Goal: Information Seeking & Learning: Check status

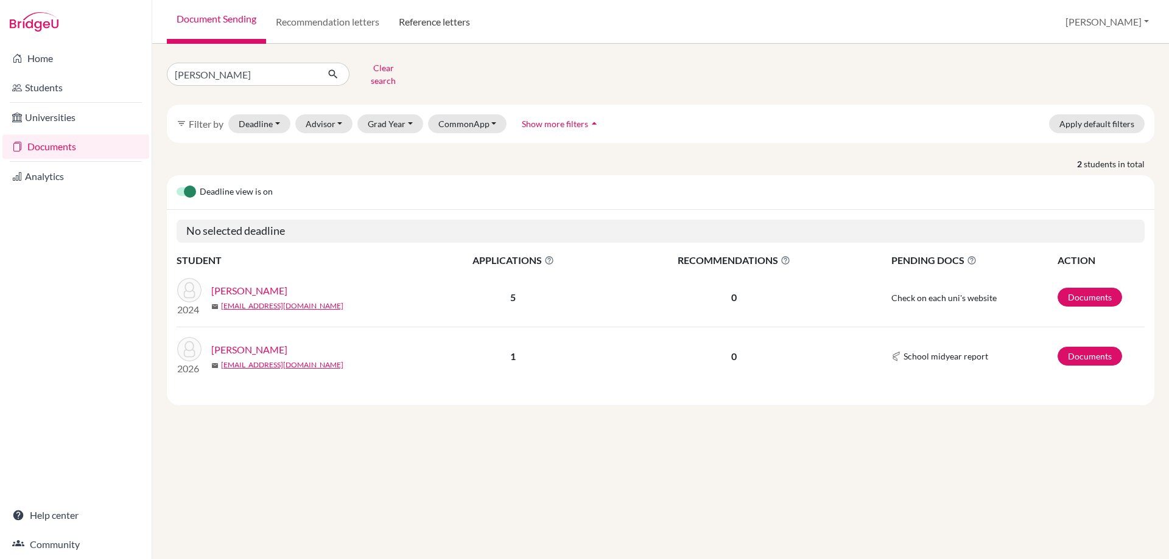
click at [441, 19] on link "Reference letters" at bounding box center [434, 22] width 91 height 44
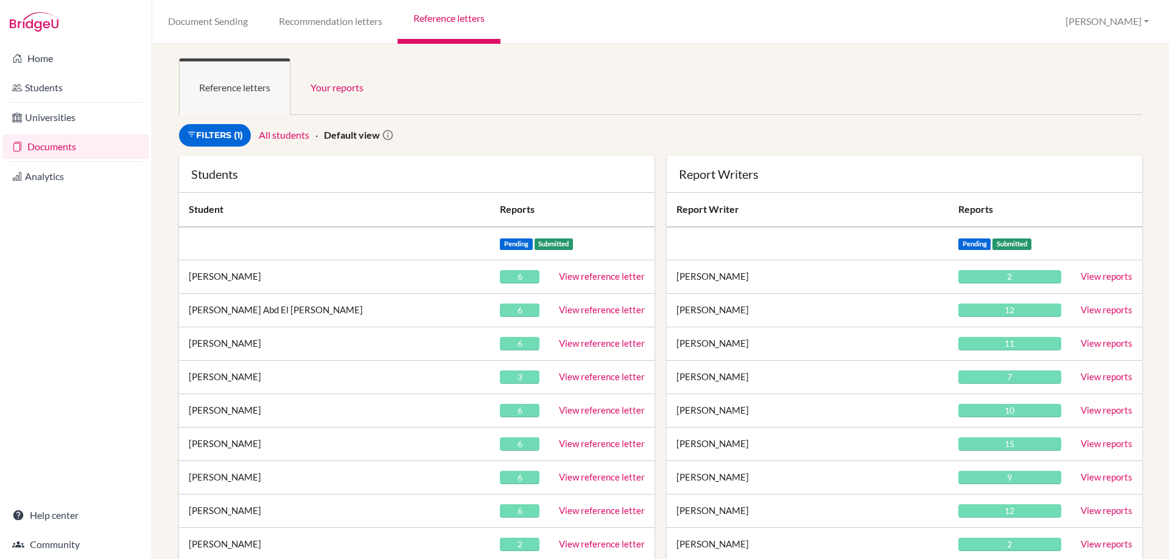
click at [463, 24] on link "Reference letters" at bounding box center [448, 22] width 102 height 44
click at [304, 26] on link "Recommendation letters" at bounding box center [330, 22] width 135 height 44
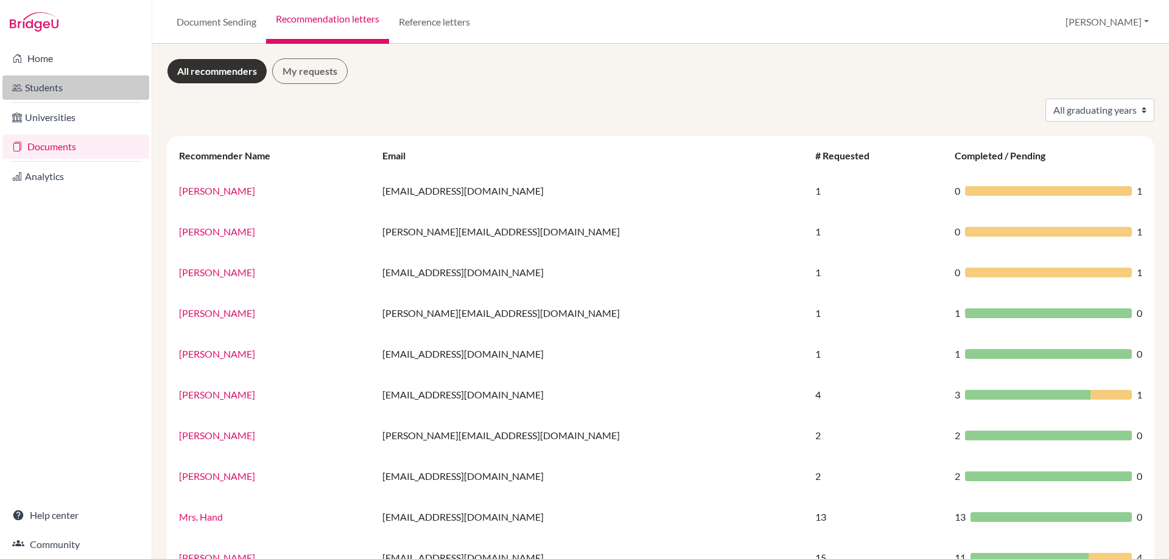
click at [58, 94] on link "Students" at bounding box center [75, 87] width 147 height 24
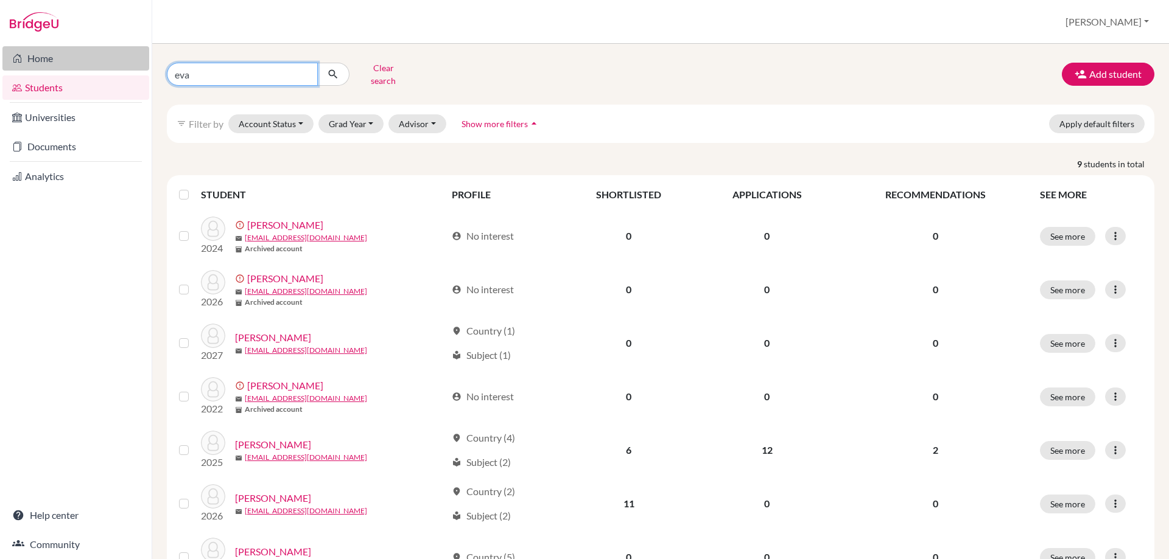
drag, startPoint x: 203, startPoint y: 69, endPoint x: 45, endPoint y: 69, distance: 157.6
click at [45, 69] on div "Home Students Universities Documents Analytics Help center Community Students o…" at bounding box center [584, 279] width 1169 height 559
type input "armaan"
click button "submit" at bounding box center [333, 74] width 32 height 23
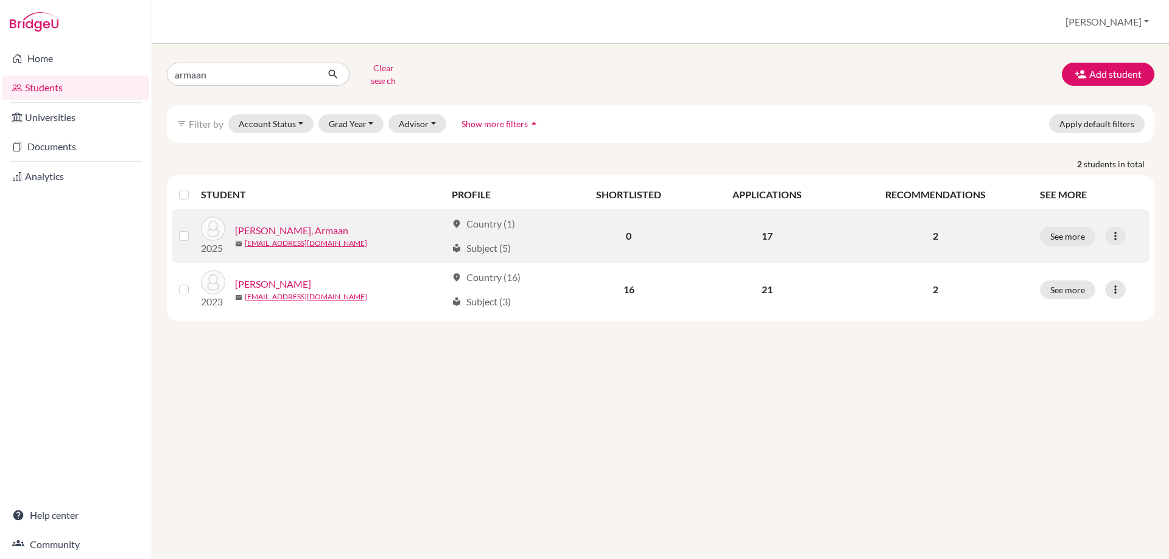
click at [264, 223] on link "[PERSON_NAME], Armaan" at bounding box center [291, 230] width 113 height 15
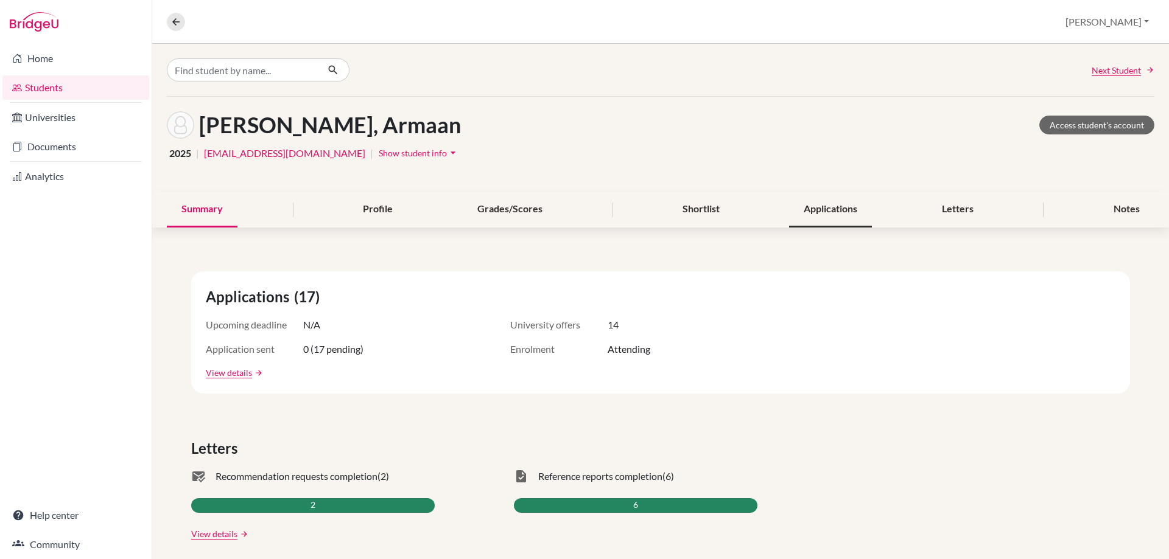
click at [806, 196] on div "Applications" at bounding box center [830, 210] width 83 height 36
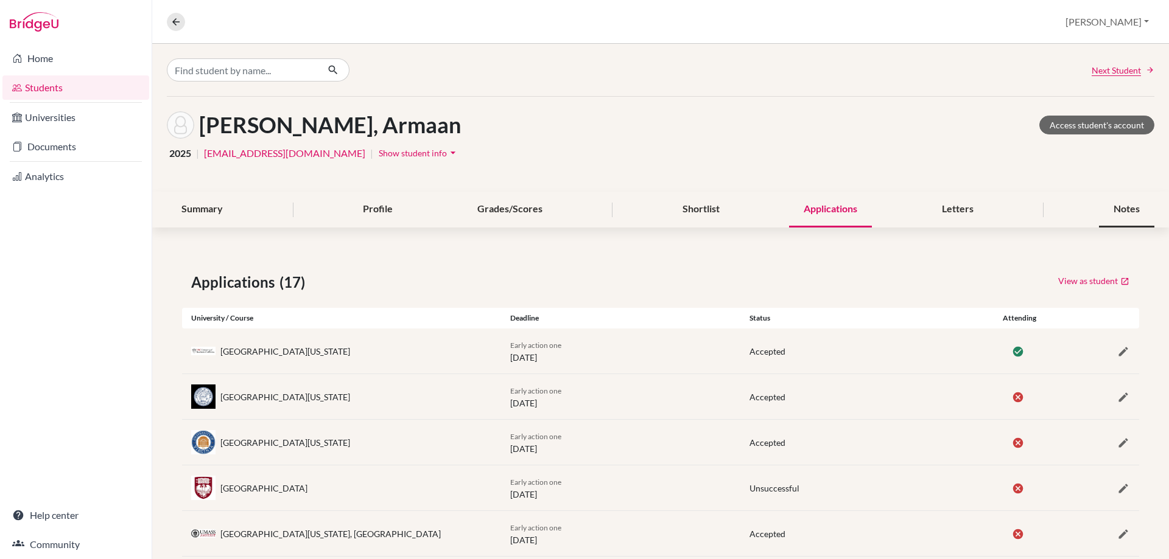
click at [1128, 212] on div "Notes" at bounding box center [1126, 210] width 55 height 36
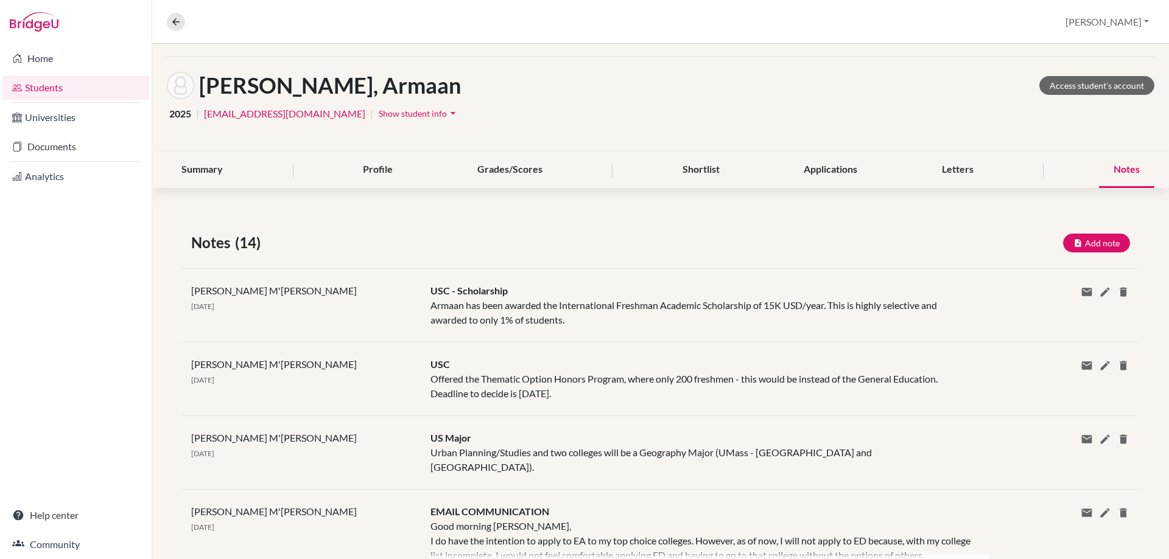
scroll to position [61, 0]
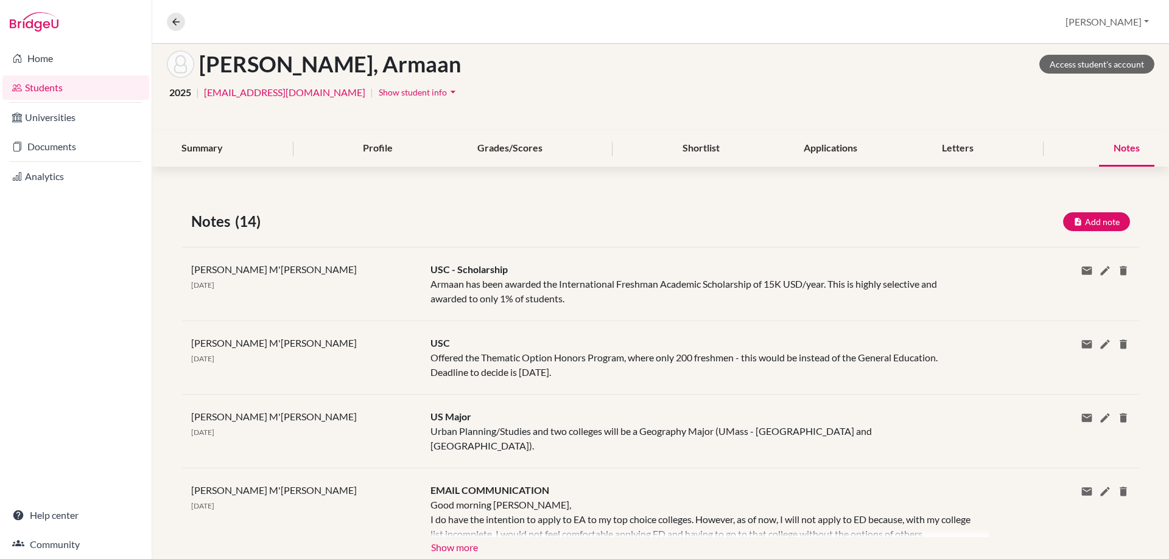
click at [778, 150] on div "Summary Profile Grades/Scores Shortlist Applications Letters Notes" at bounding box center [660, 149] width 987 height 36
click at [806, 150] on div "Applications" at bounding box center [830, 149] width 83 height 36
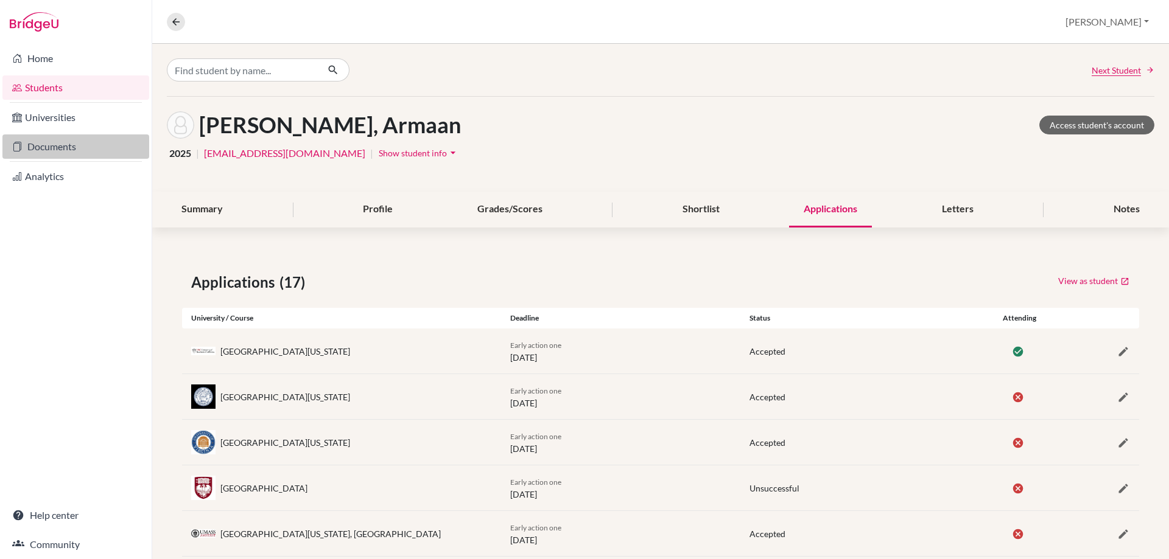
click at [62, 144] on link "Documents" at bounding box center [75, 147] width 147 height 24
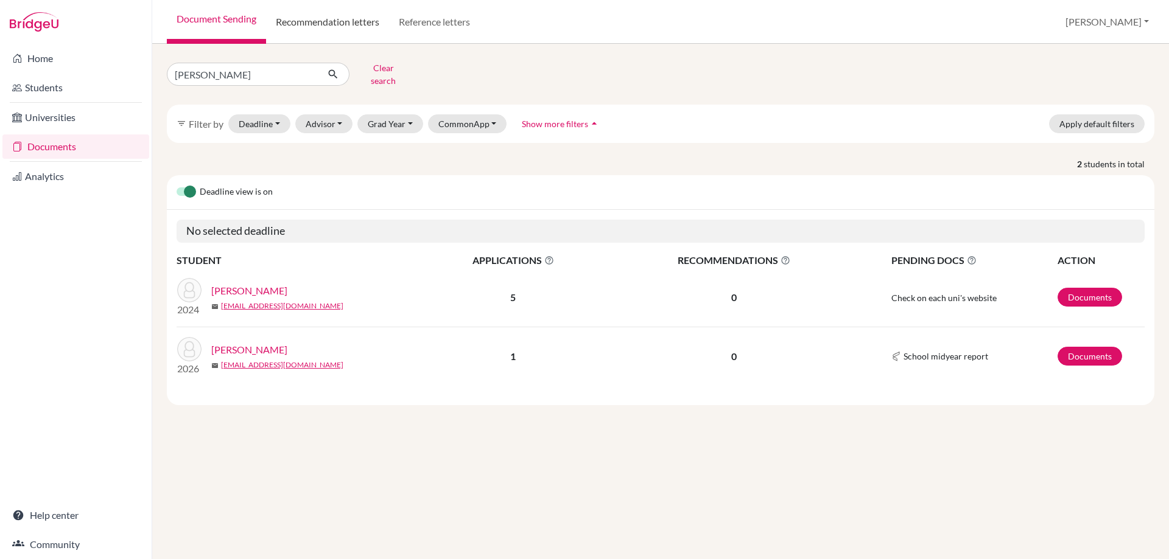
click at [313, 20] on link "Recommendation letters" at bounding box center [327, 22] width 123 height 44
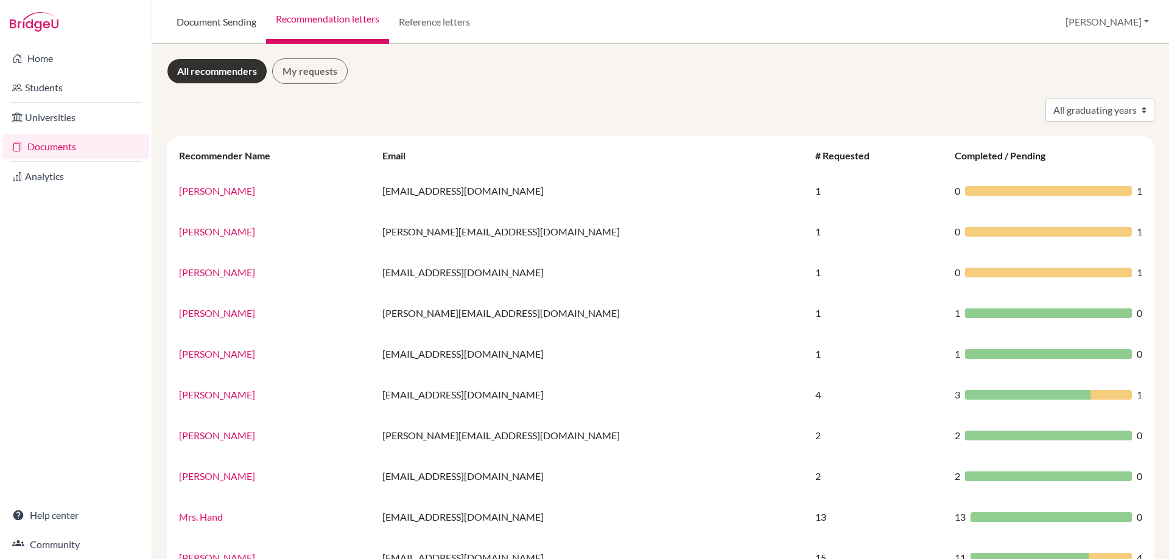
click at [225, 24] on link "Document Sending" at bounding box center [216, 22] width 99 height 44
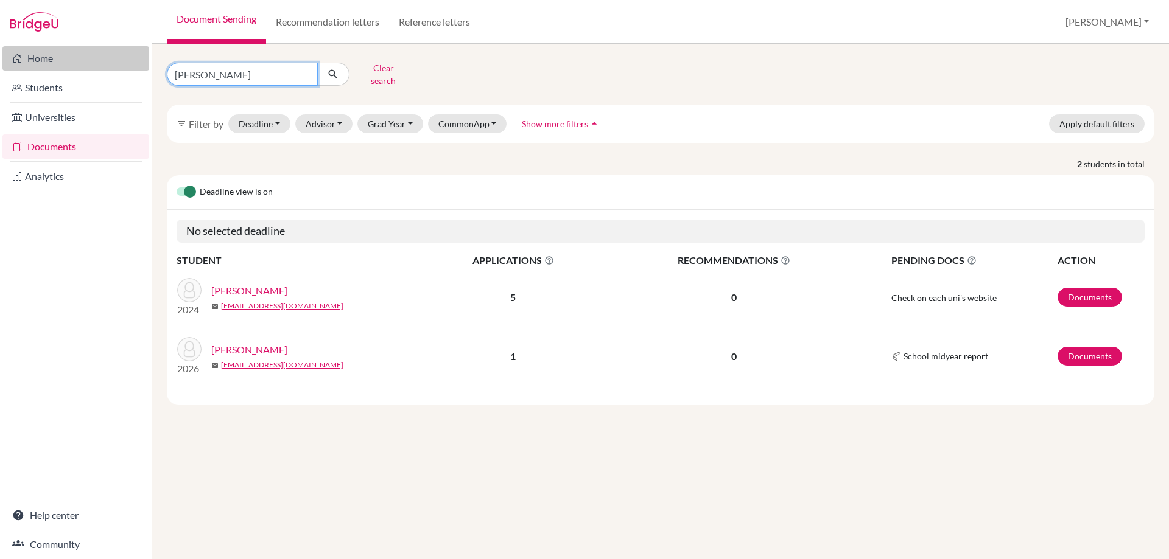
drag, startPoint x: 218, startPoint y: 67, endPoint x: 76, endPoint y: 63, distance: 142.5
click at [76, 63] on div "Home Students Universities Documents Analytics Help center Community Document S…" at bounding box center [584, 279] width 1169 height 559
type input "armaan"
click button "submit" at bounding box center [333, 74] width 32 height 23
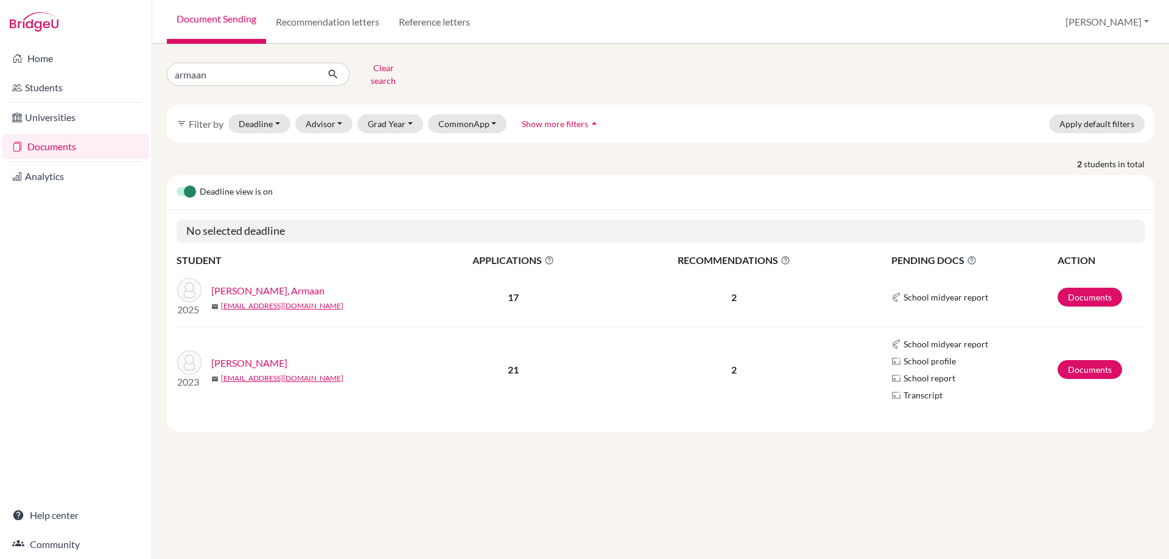
click at [246, 284] on link "[PERSON_NAME], Armaan" at bounding box center [267, 291] width 113 height 15
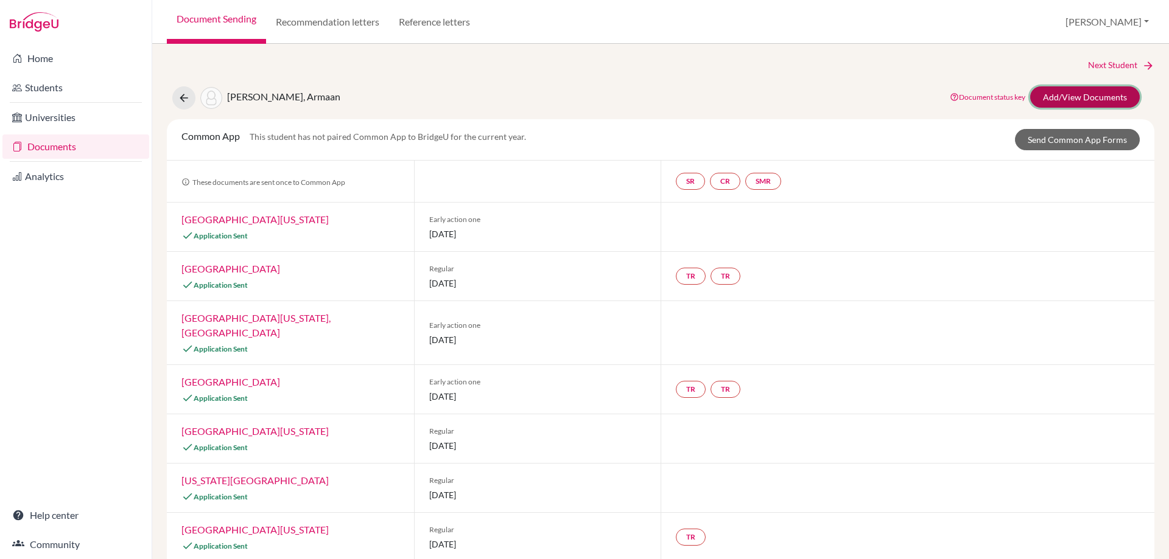
click at [1056, 88] on link "Add/View Documents" at bounding box center [1085, 96] width 110 height 21
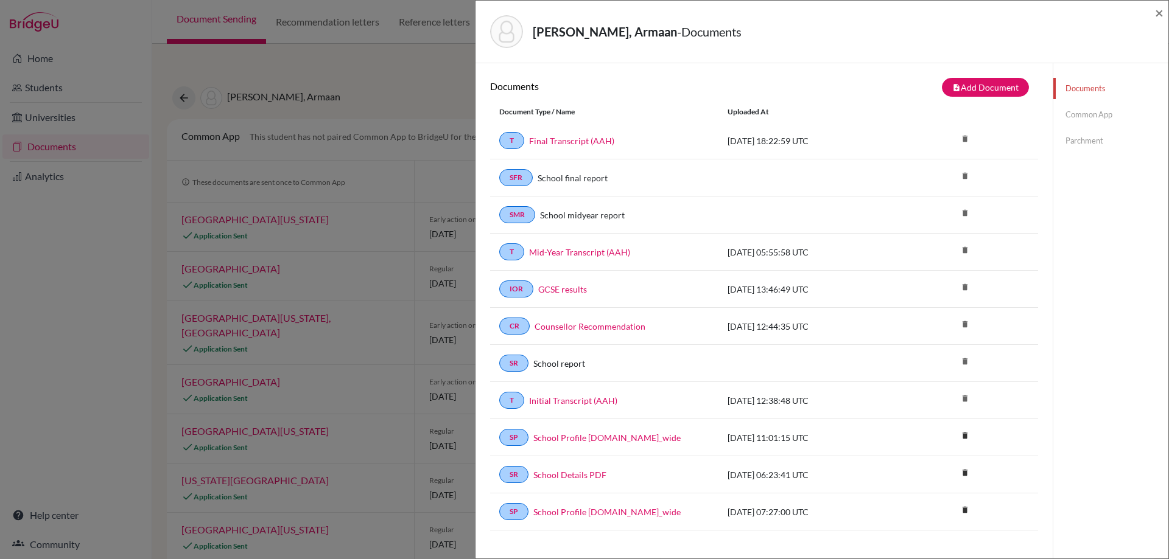
scroll to position [61, 0]
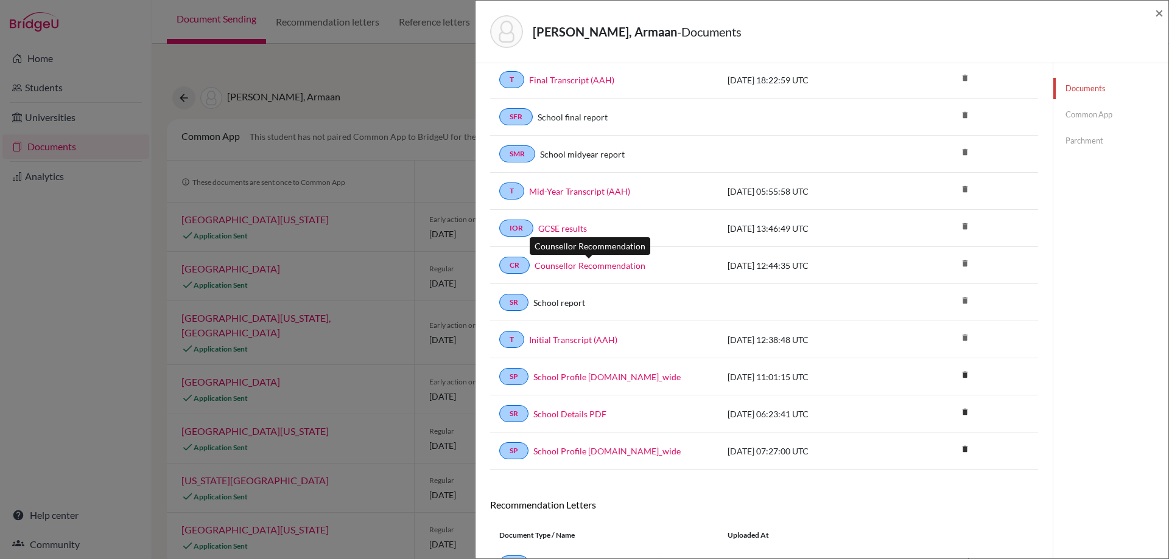
click at [567, 266] on link "Counsellor Recommendation" at bounding box center [589, 265] width 111 height 13
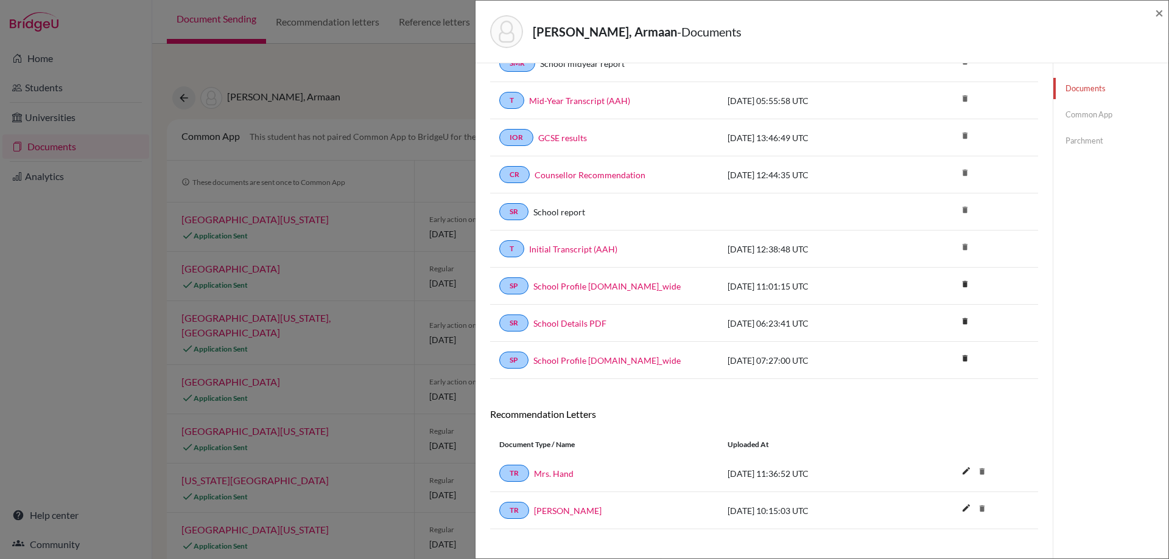
scroll to position [166, 0]
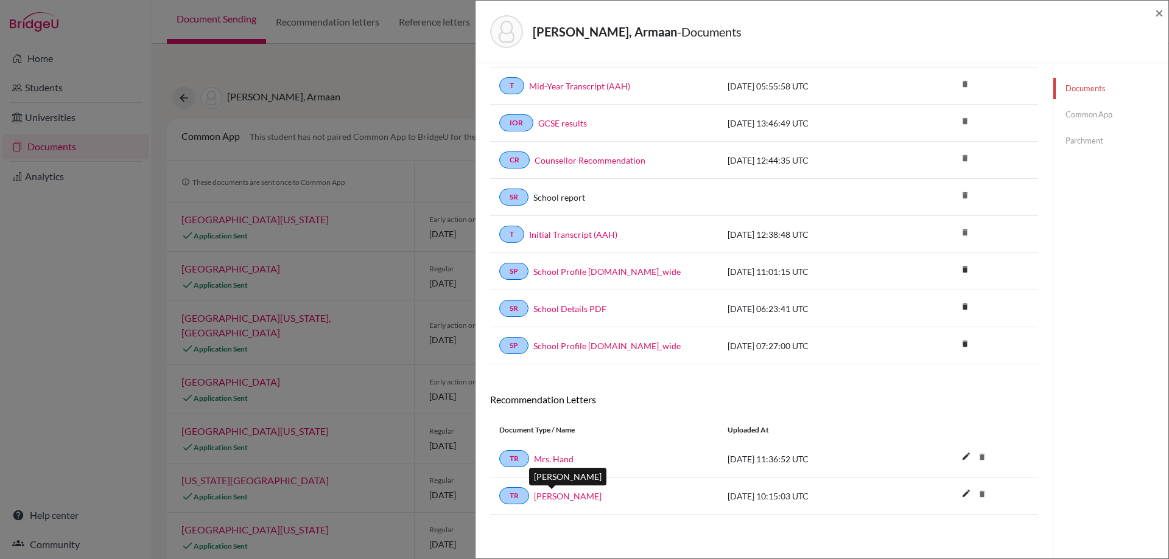
click at [545, 495] on link "[PERSON_NAME]" at bounding box center [568, 496] width 68 height 13
click at [1157, 16] on span "×" at bounding box center [1159, 13] width 9 height 18
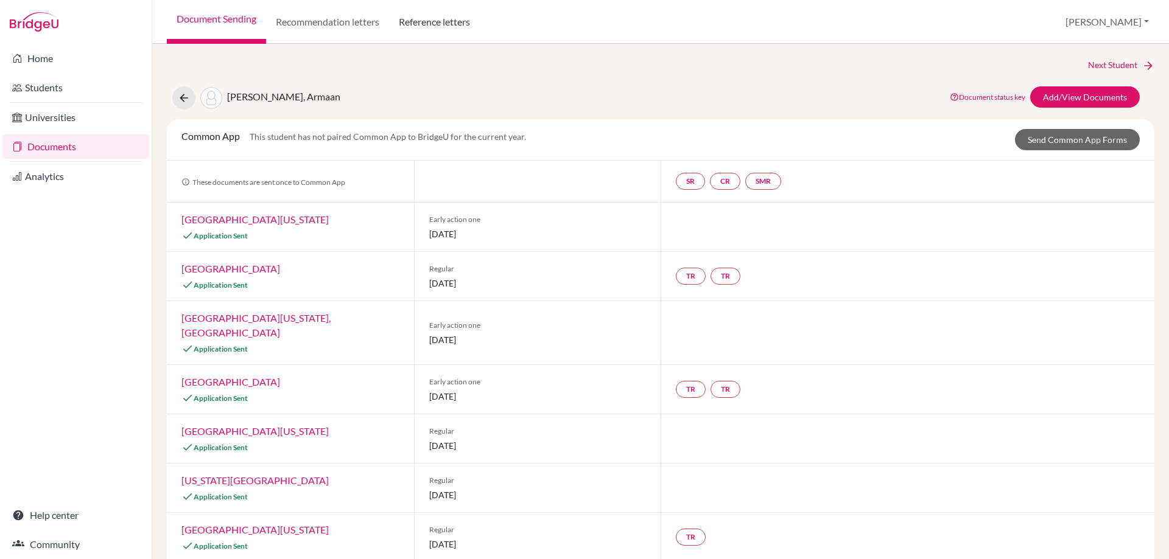
click at [426, 21] on link "Reference letters" at bounding box center [434, 22] width 91 height 44
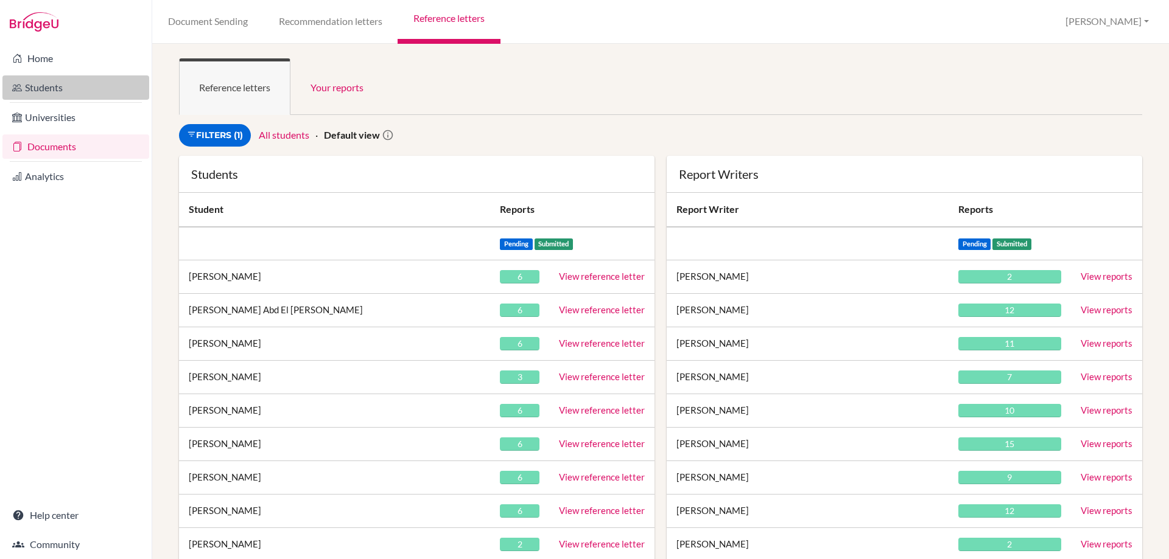
click at [46, 88] on link "Students" at bounding box center [75, 87] width 147 height 24
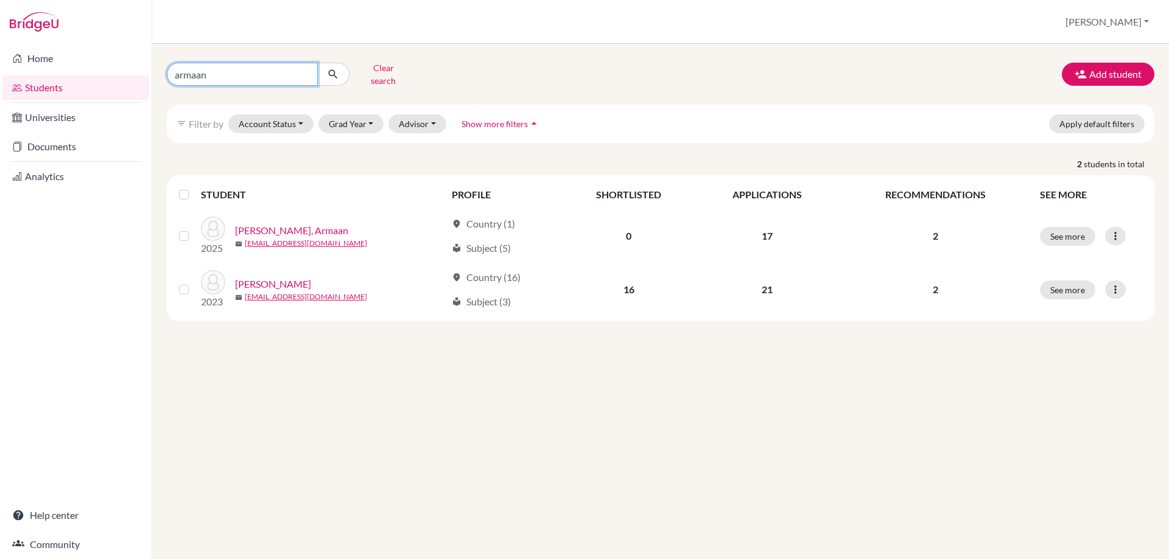
drag, startPoint x: 216, startPoint y: 72, endPoint x: 105, endPoint y: 100, distance: 114.1
click at [129, 73] on div "Home Students Universities Documents Analytics Help center Community Students o…" at bounding box center [584, 279] width 1169 height 559
type input "[PERSON_NAME]"
click button "submit" at bounding box center [333, 74] width 32 height 23
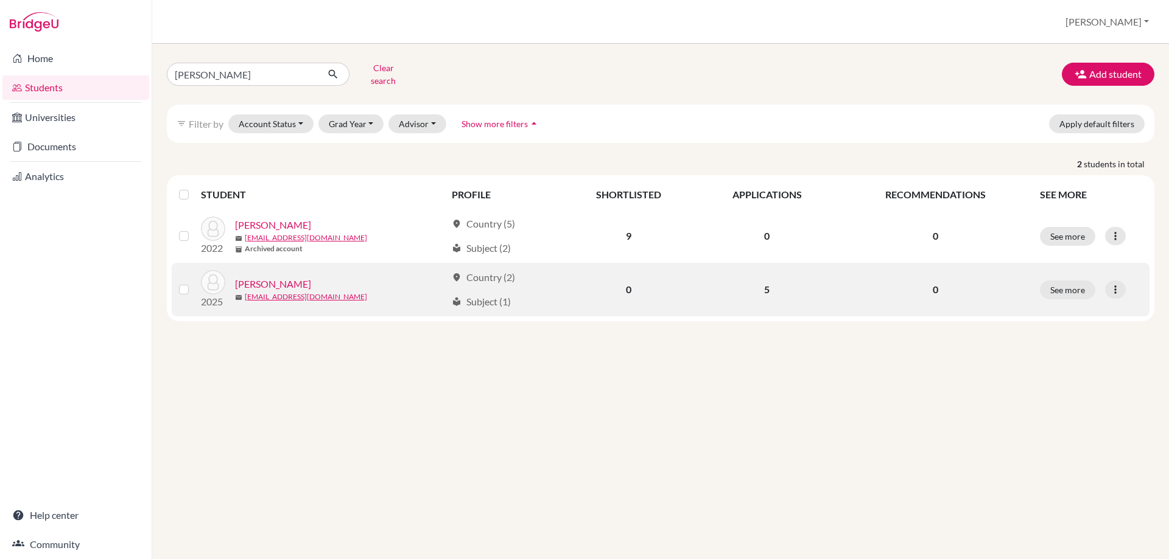
click at [274, 277] on link "[PERSON_NAME]" at bounding box center [273, 284] width 76 height 15
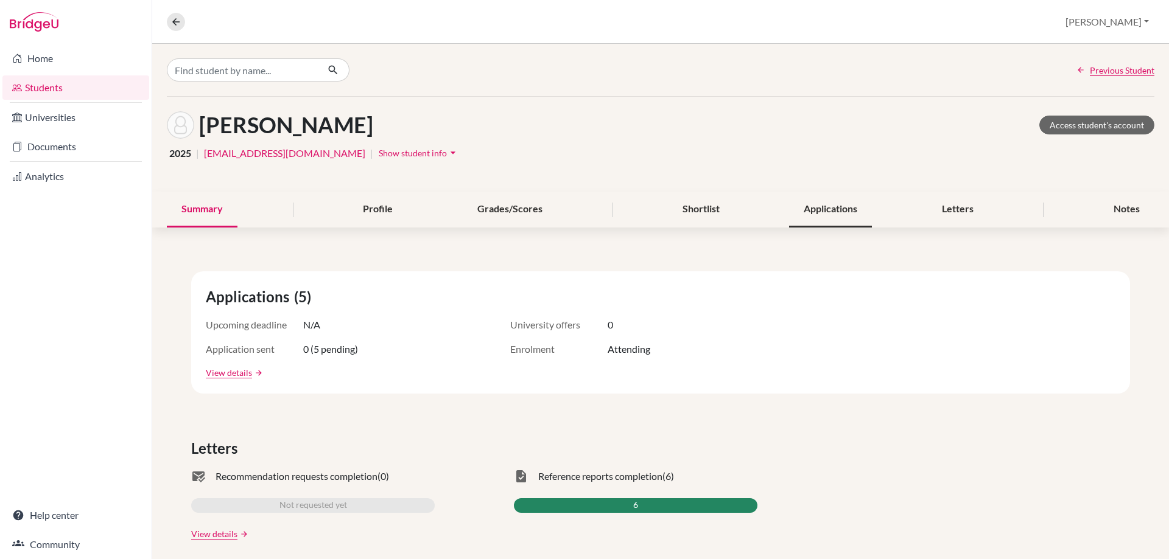
click at [802, 211] on div "Applications" at bounding box center [830, 210] width 83 height 36
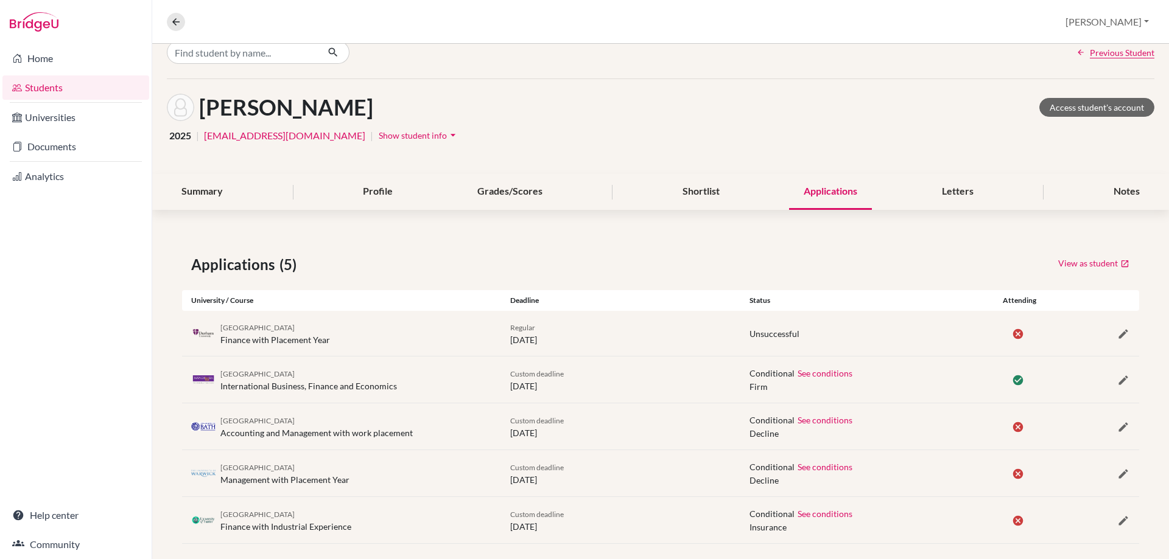
scroll to position [32, 0]
